Goal: Task Accomplishment & Management: Use online tool/utility

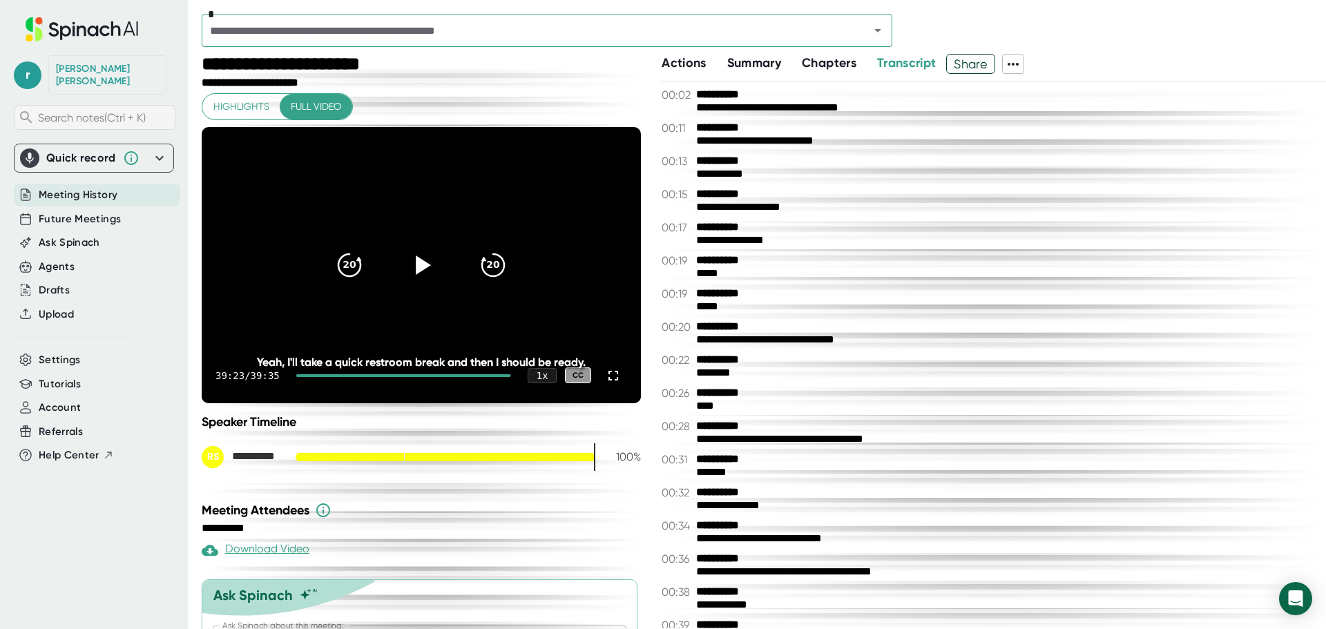
scroll to position [12250, 0]
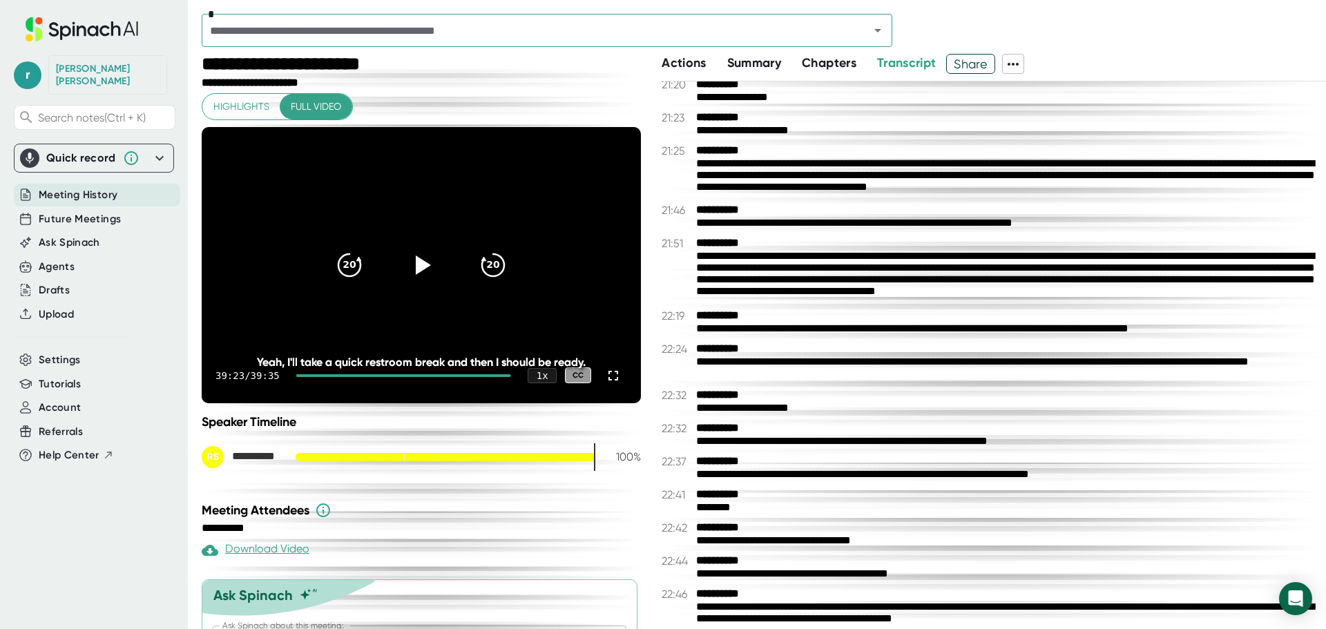
click at [162, 150] on icon at bounding box center [159, 158] width 17 height 17
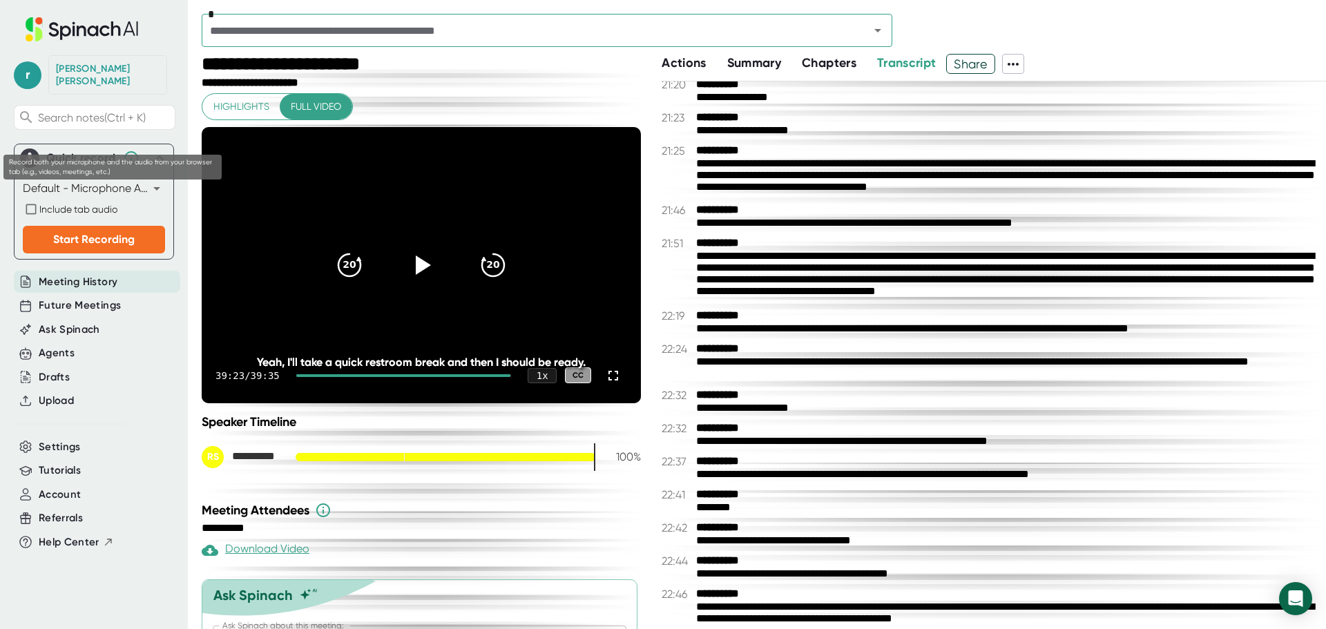
click at [29, 201] on input "Include tab audio" at bounding box center [31, 209] width 17 height 17
checkbox input "true"
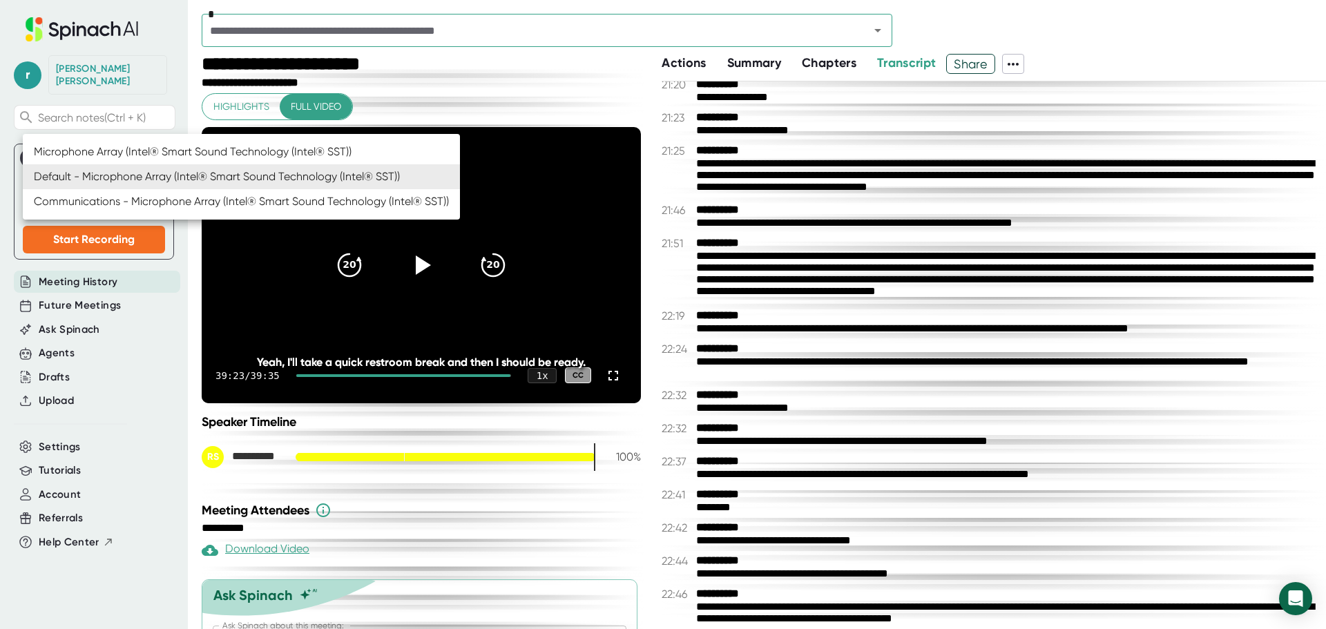
click at [120, 176] on body "**********" at bounding box center [663, 314] width 1326 height 629
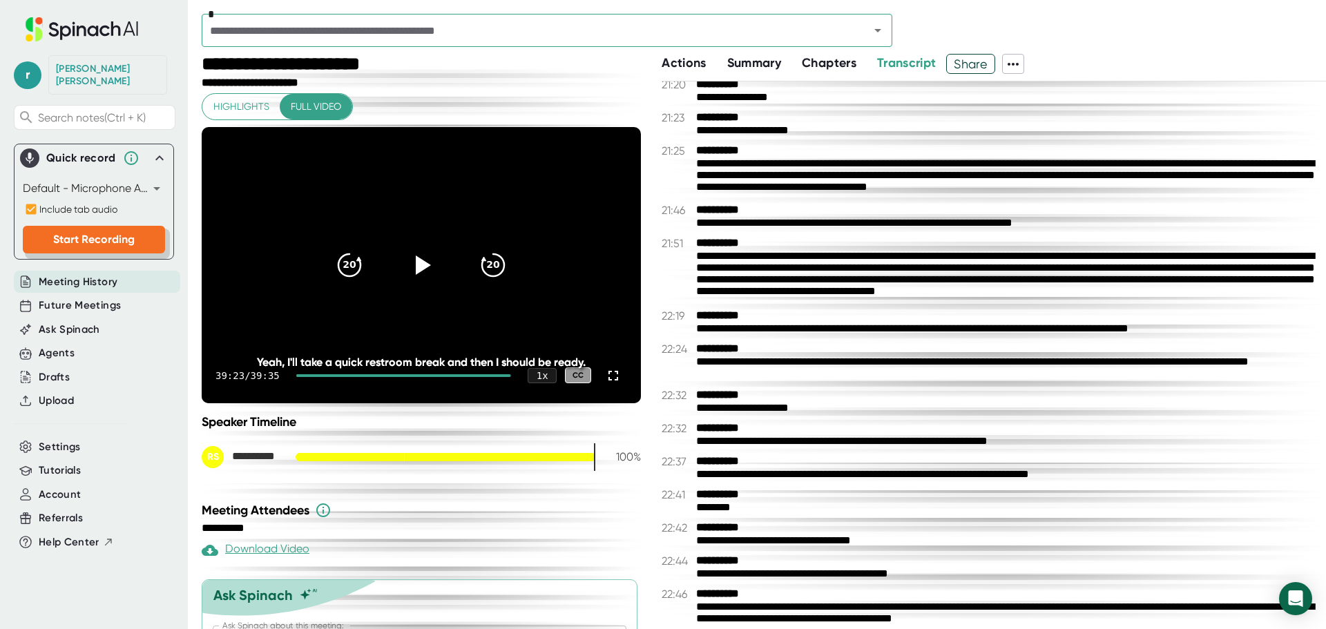
click at [123, 233] on span "Start Recording" at bounding box center [94, 239] width 82 height 13
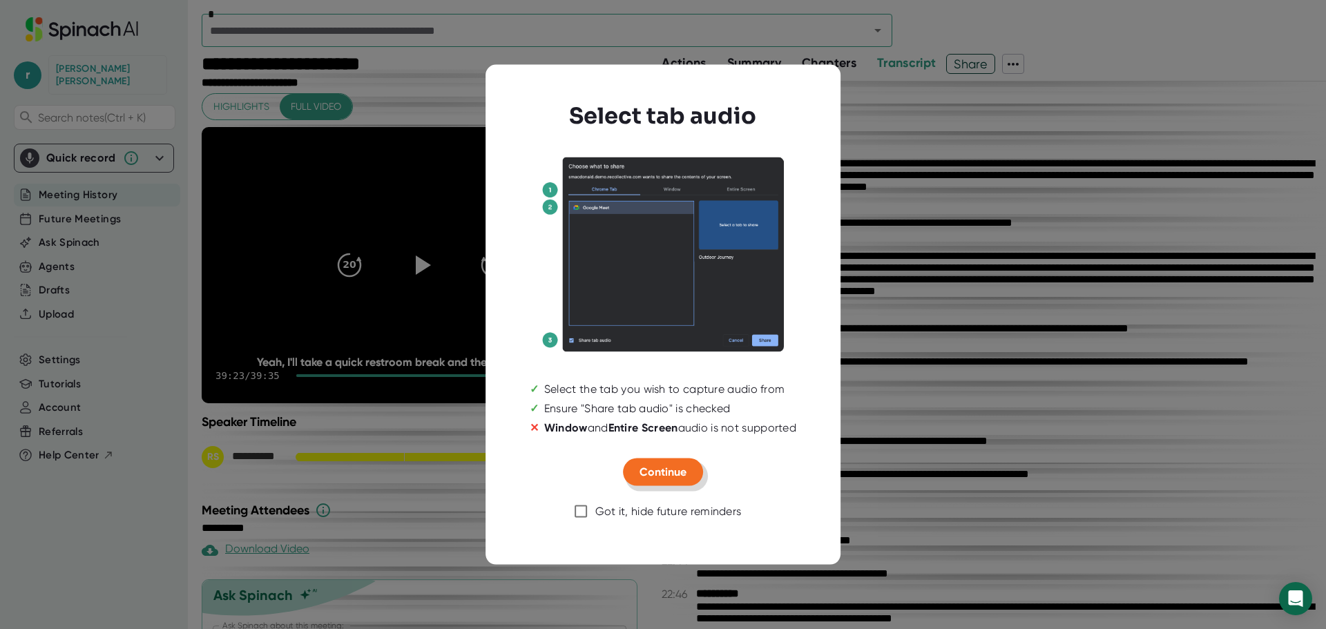
click at [673, 472] on span "Continue" at bounding box center [663, 472] width 47 height 13
